Goal: Find specific page/section: Find specific page/section

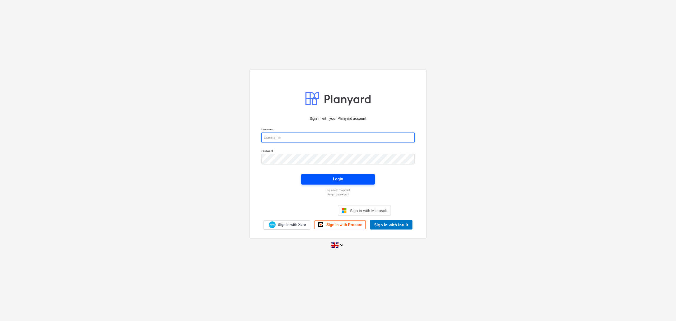
type input "[PERSON_NAME][EMAIL_ADDRESS][PERSON_NAME][DOMAIN_NAME]"
click at [330, 178] on span "Login" at bounding box center [338, 178] width 61 height 7
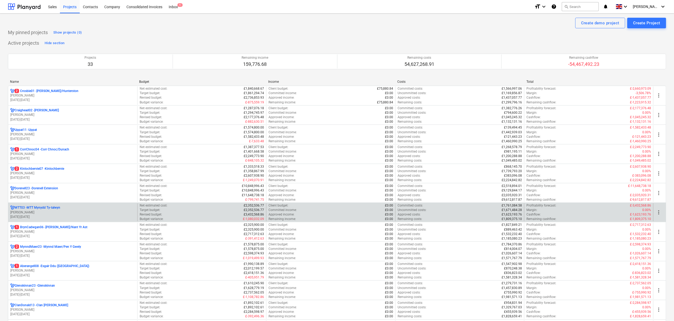
click at [36, 209] on p "MTT03 - MTT Mynydd Ty-[GEOGRAPHIC_DATA]" at bounding box center [38, 207] width 46 height 4
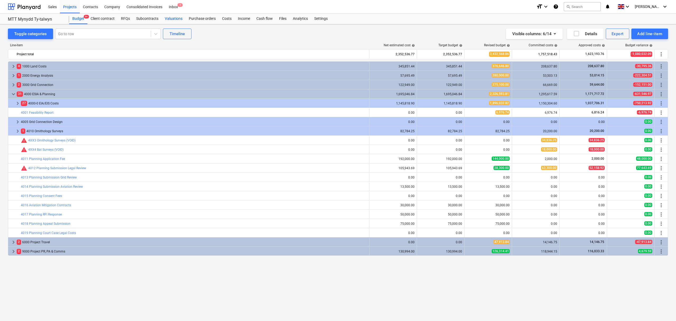
click at [175, 20] on div "Valuations" at bounding box center [174, 18] width 24 height 11
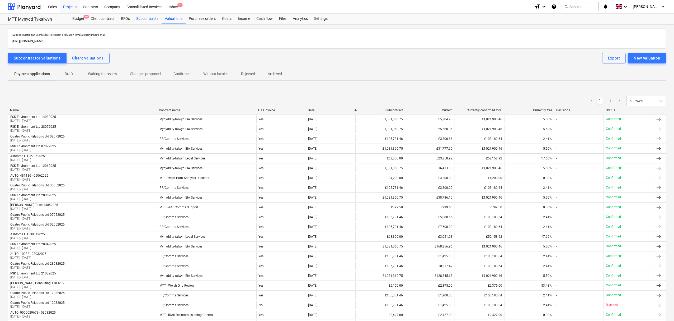
click at [154, 17] on div "Subcontracts" at bounding box center [147, 18] width 29 height 11
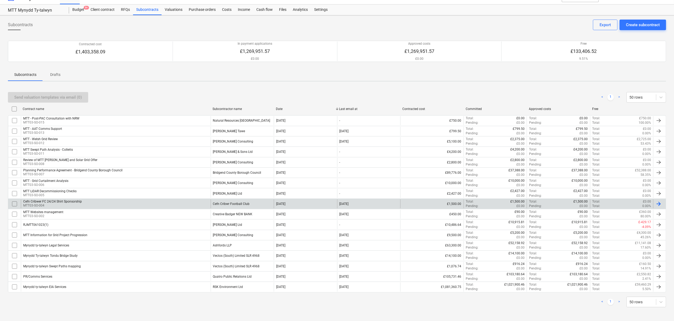
scroll to position [11, 0]
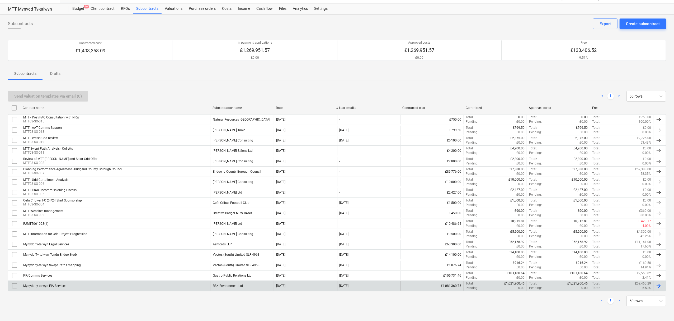
click at [97, 289] on div "Mynydd ty-talwyn EIA Services" at bounding box center [116, 285] width 190 height 9
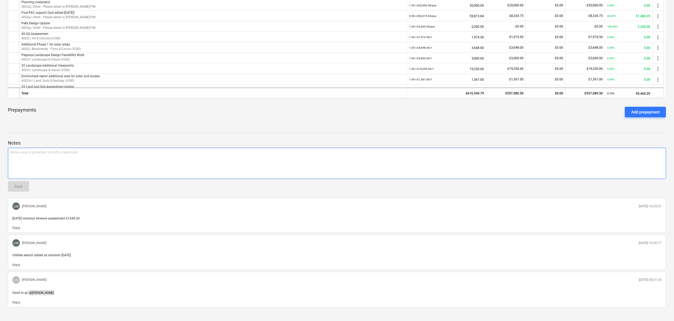
scroll to position [368, 0]
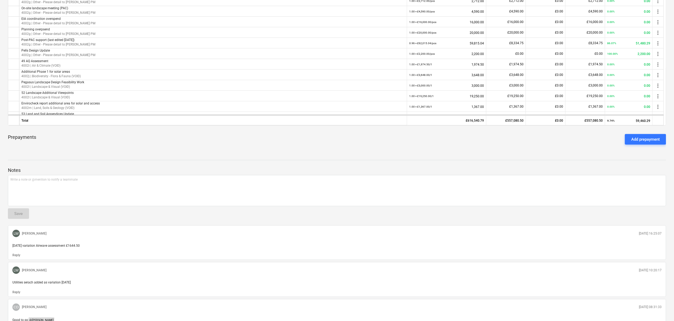
drag, startPoint x: 495, startPoint y: 149, endPoint x: 440, endPoint y: 148, distance: 54.1
click at [440, 148] on div "Prepayments Add prepayment" at bounding box center [337, 139] width 658 height 19
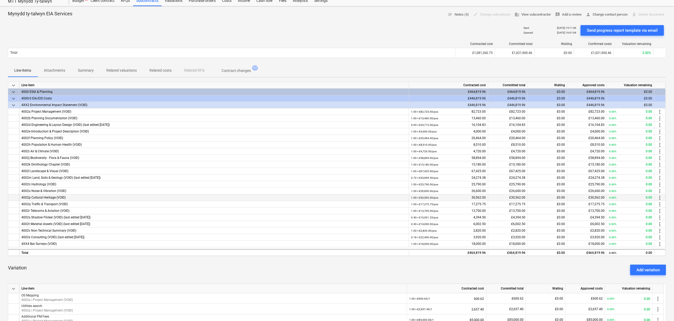
scroll to position [16, 0]
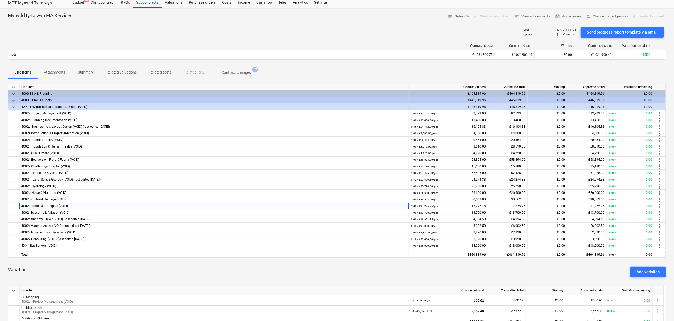
drag, startPoint x: 293, startPoint y: 204, endPoint x: 308, endPoint y: 266, distance: 63.5
click at [308, 266] on div "Variation Add variation" at bounding box center [337, 271] width 658 height 19
click at [302, 269] on div "Variation Add variation" at bounding box center [337, 271] width 658 height 19
